Goal: Task Accomplishment & Management: Manage account settings

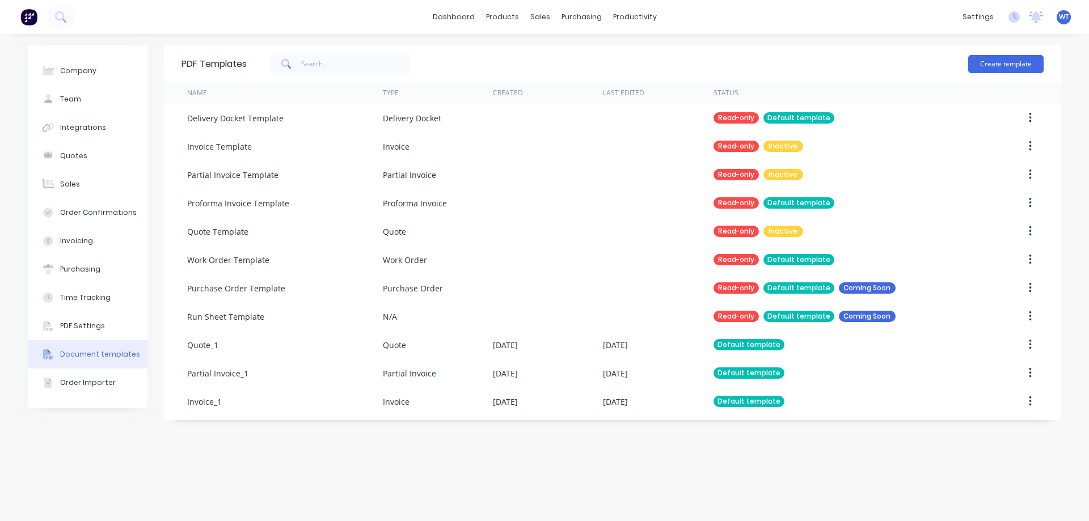
click at [56, 332] on button "PDF Settings" at bounding box center [87, 326] width 119 height 28
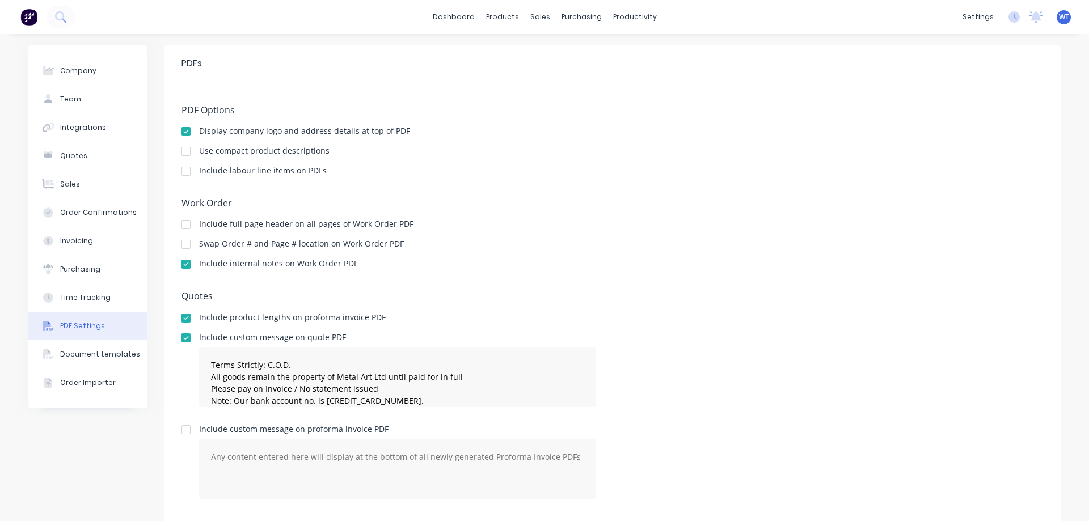
click at [80, 299] on div "Time Tracking" at bounding box center [85, 298] width 50 height 10
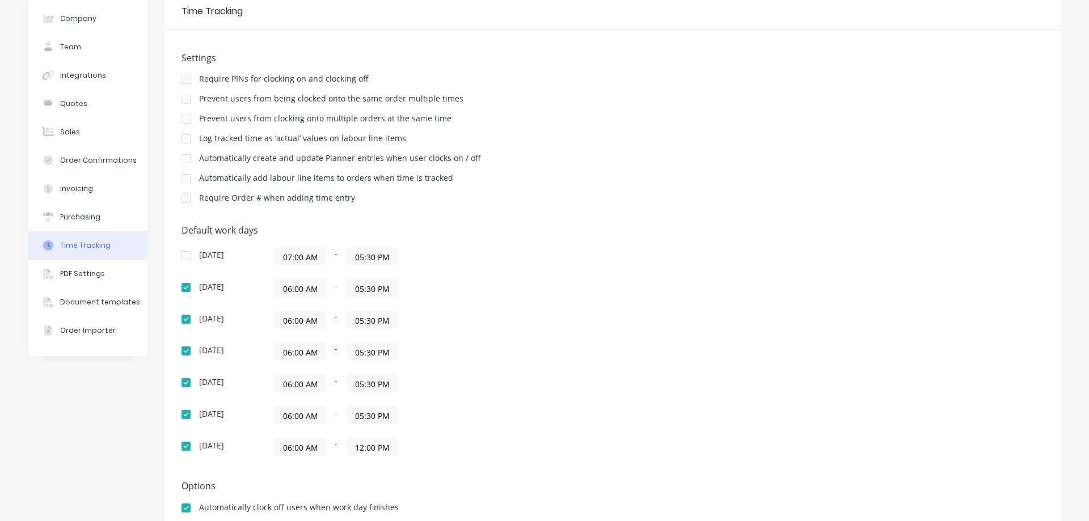
scroll to position [26, 0]
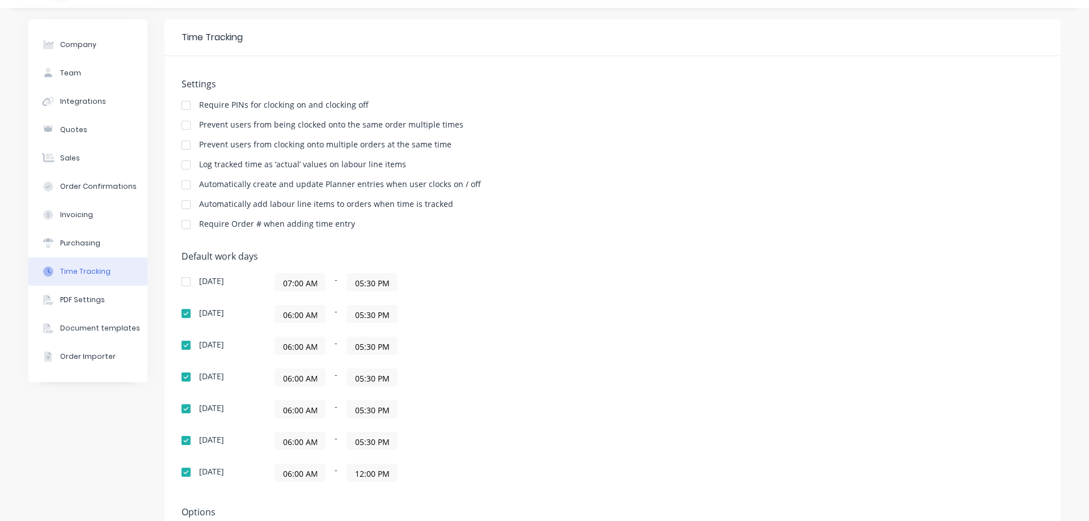
click at [97, 240] on button "Purchasing" at bounding box center [87, 243] width 119 height 28
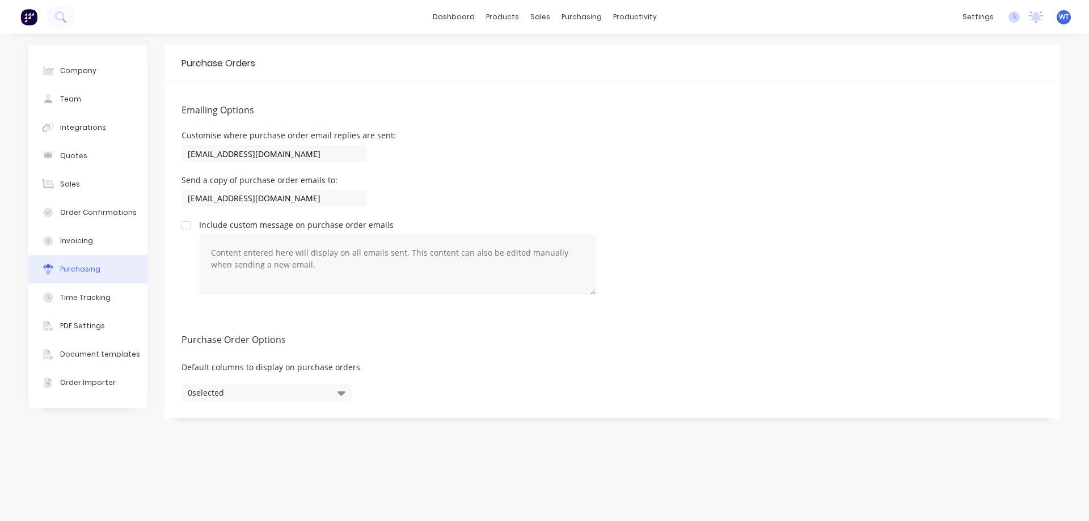
click at [87, 209] on div "Order Confirmations" at bounding box center [98, 213] width 77 height 10
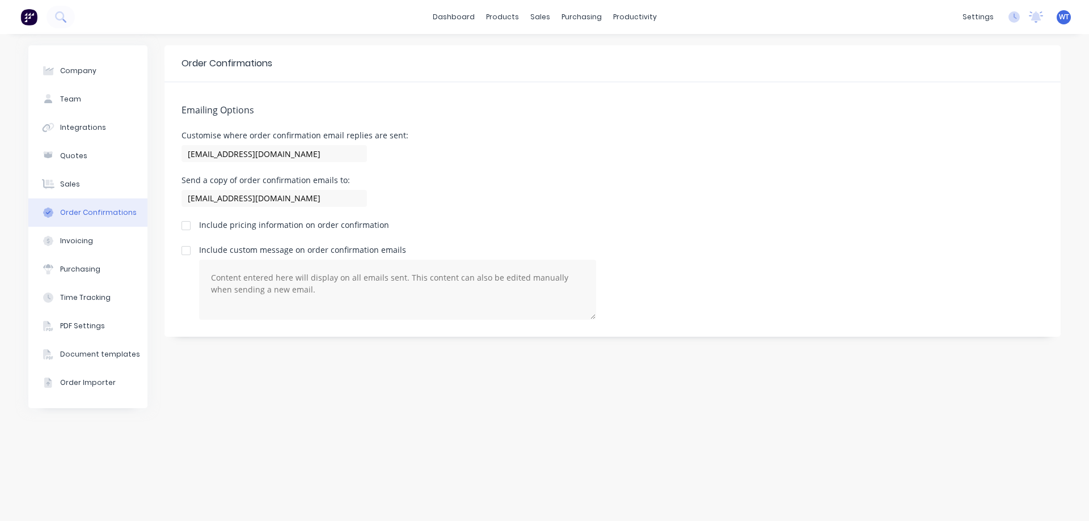
click at [81, 180] on button "Sales" at bounding box center [87, 184] width 119 height 28
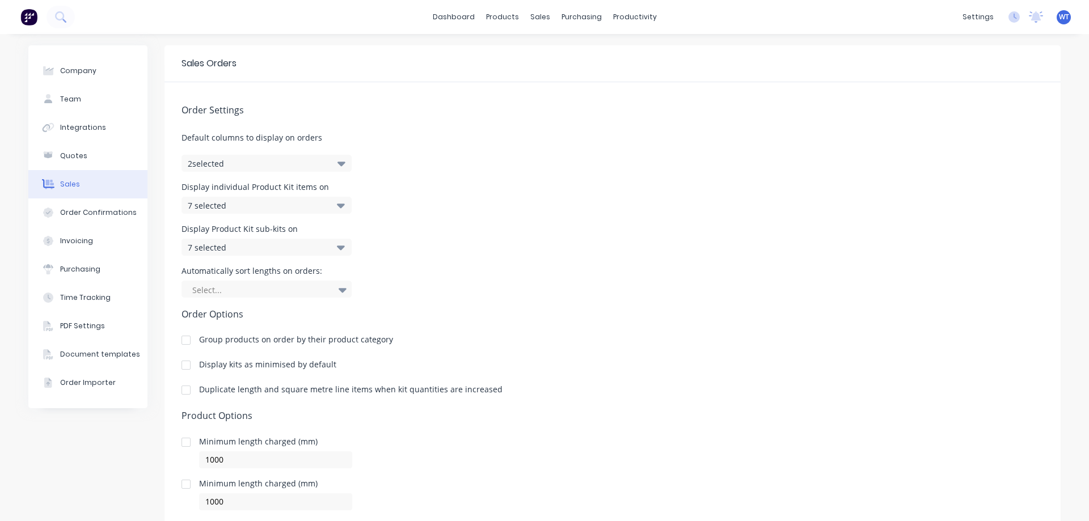
scroll to position [57, 0]
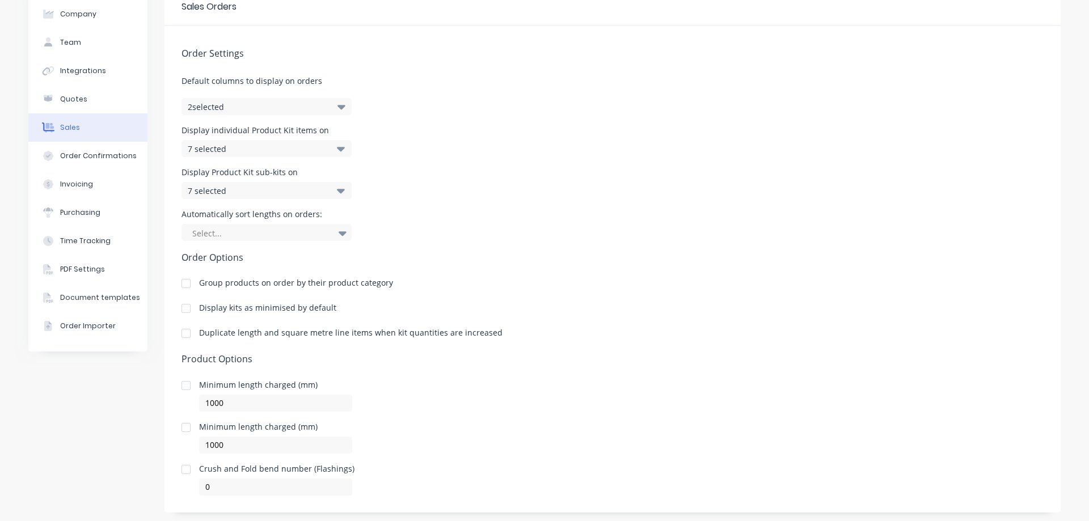
click at [334, 233] on div at bounding box center [342, 232] width 17 height 19
click at [572, 242] on div "Order Settings Default columns to display on orders 2 selected Display individu…" at bounding box center [612, 261] width 896 height 470
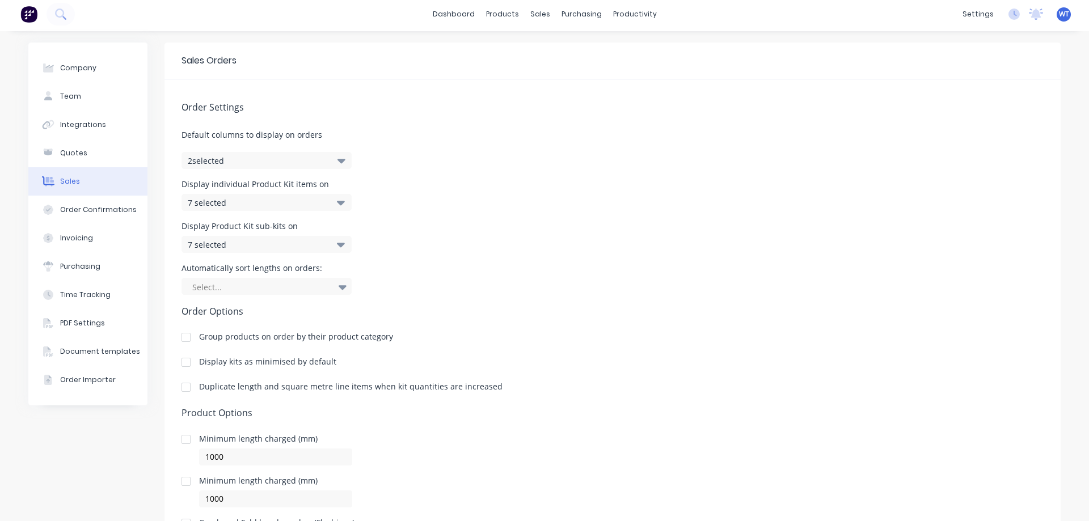
scroll to position [0, 0]
click at [76, 159] on div "Quotes" at bounding box center [73, 156] width 27 height 10
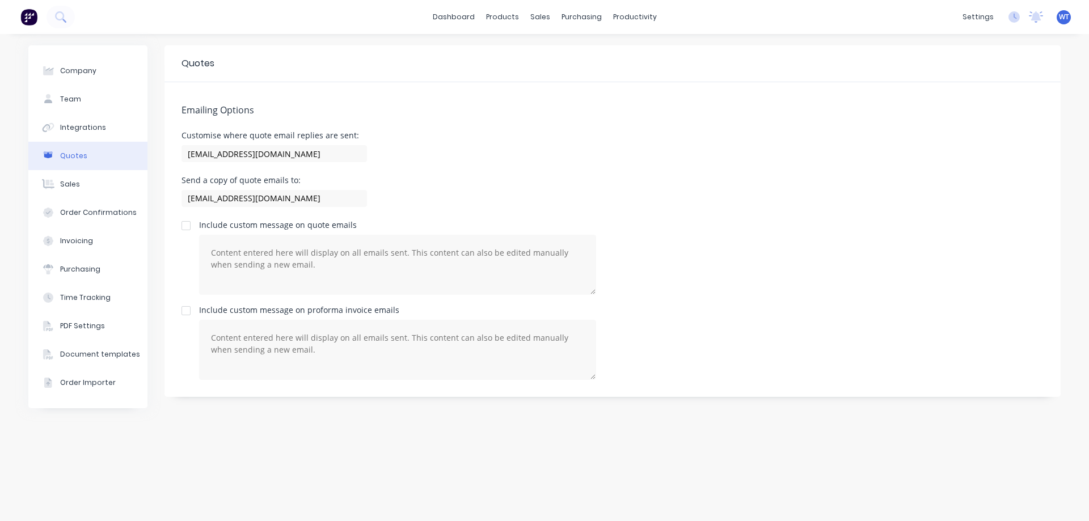
click at [92, 128] on div "Integrations" at bounding box center [83, 128] width 46 height 10
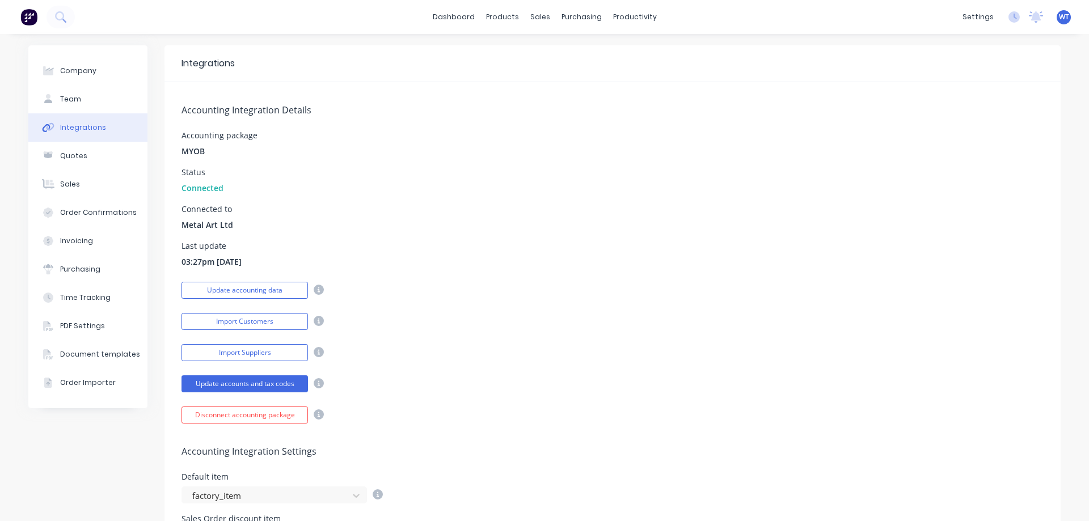
click at [102, 92] on button "Team" at bounding box center [87, 99] width 119 height 28
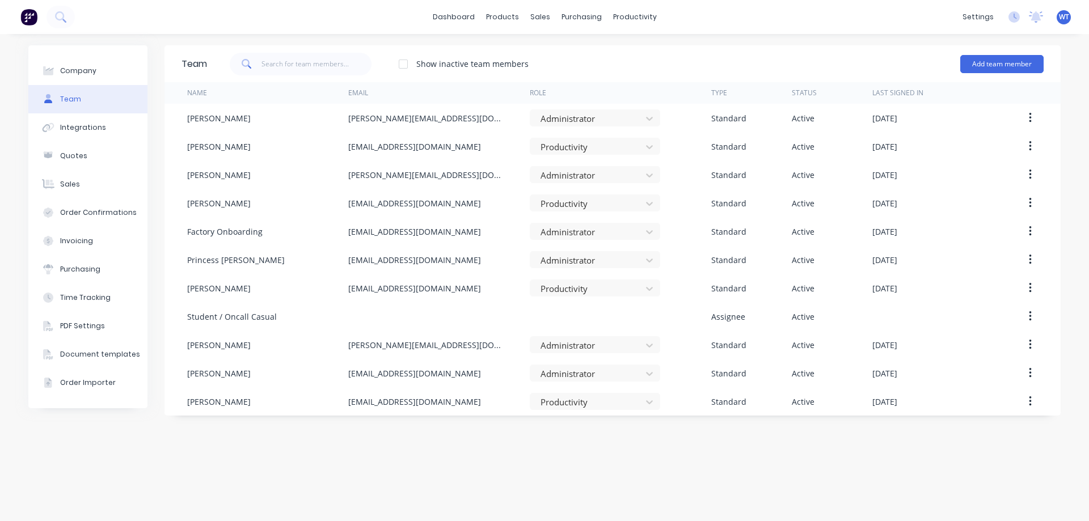
click at [74, 69] on div "Company" at bounding box center [78, 71] width 36 height 10
select select "NZ"
